Goal: Transaction & Acquisition: Purchase product/service

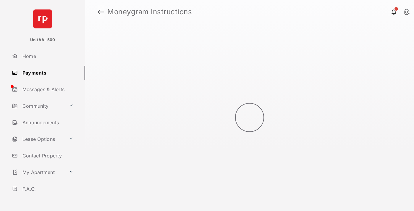
click at [101, 12] on link at bounding box center [101, 12] width 6 height 14
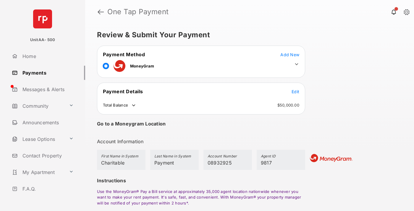
click at [295, 91] on span "Edit" at bounding box center [296, 91] width 8 height 5
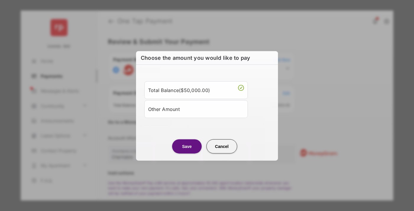
click at [196, 109] on div "Other Amount" at bounding box center [196, 109] width 96 height 10
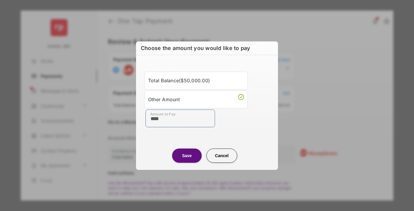
type input "****"
click at [187, 155] on button "Save" at bounding box center [187, 155] width 30 height 14
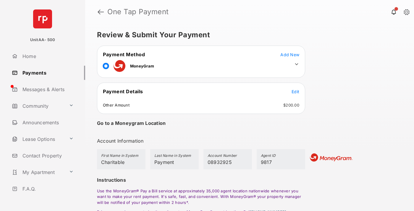
click at [297, 64] on icon at bounding box center [296, 64] width 5 height 5
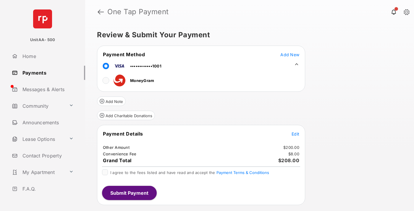
click at [126, 115] on button "Add Charitable Donations" at bounding box center [126, 115] width 58 height 9
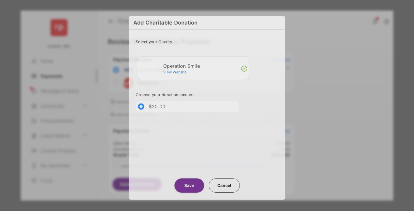
click at [189, 185] on button "Save" at bounding box center [190, 185] width 30 height 14
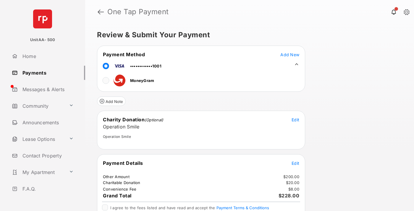
click at [295, 163] on span "Edit" at bounding box center [296, 163] width 8 height 5
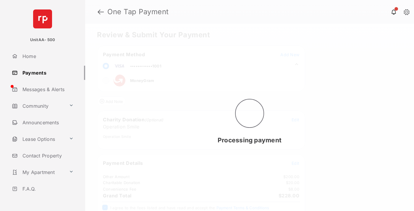
scroll to position [24, 0]
